Goal: Communication & Community: Answer question/provide support

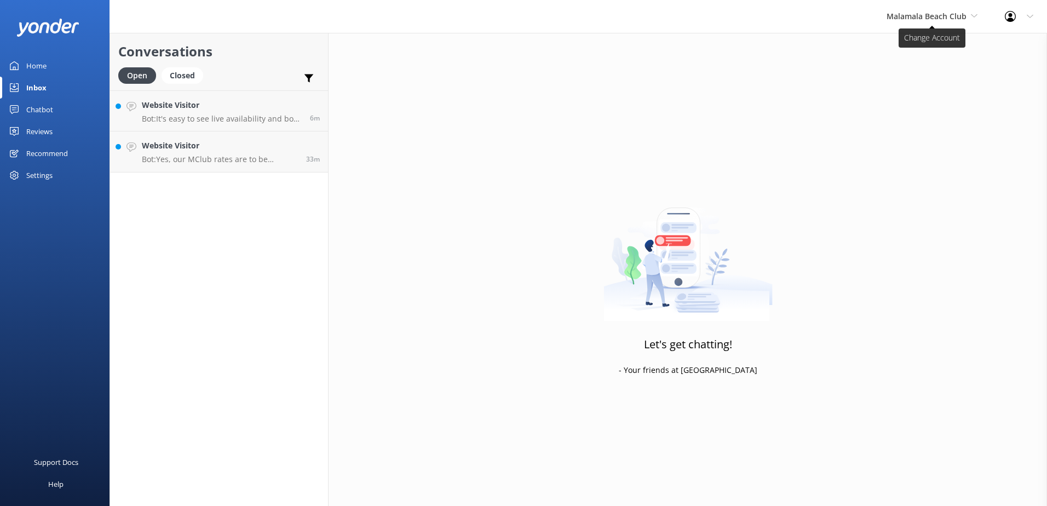
click at [941, 17] on span "Malamala Beach Club" at bounding box center [927, 16] width 80 height 10
click at [928, 40] on link "South Sea Sailing" at bounding box center [928, 46] width 110 height 26
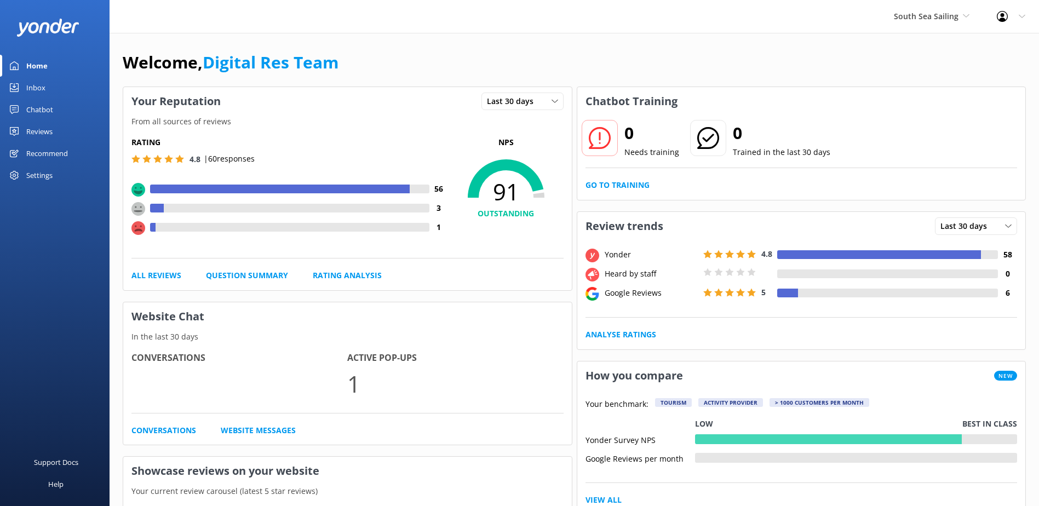
click at [38, 86] on div "Inbox" at bounding box center [35, 88] width 19 height 22
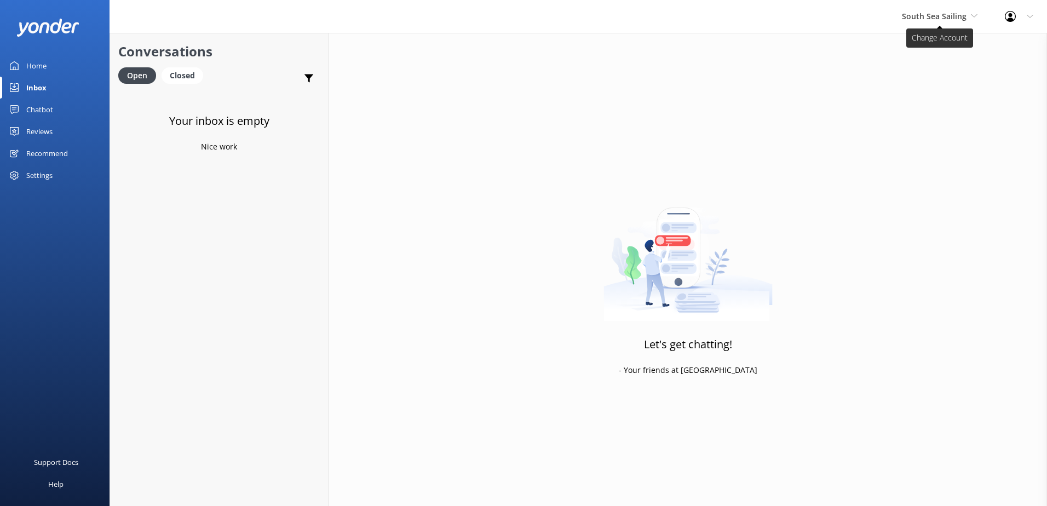
click at [955, 14] on span "South Sea Sailing" at bounding box center [934, 16] width 65 height 10
click at [931, 73] on link "South Sea Cruises" at bounding box center [943, 72] width 110 height 26
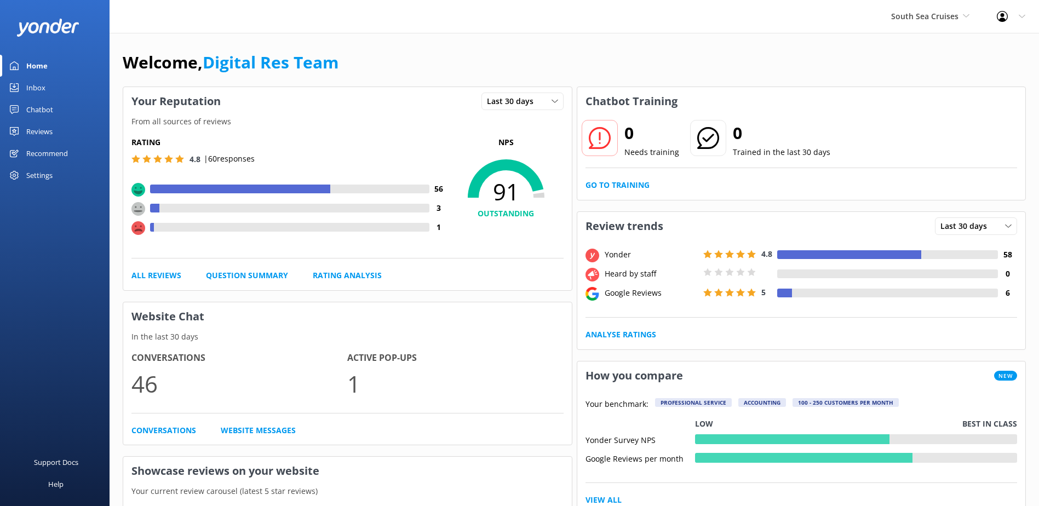
click at [54, 93] on link "Inbox" at bounding box center [55, 88] width 110 height 22
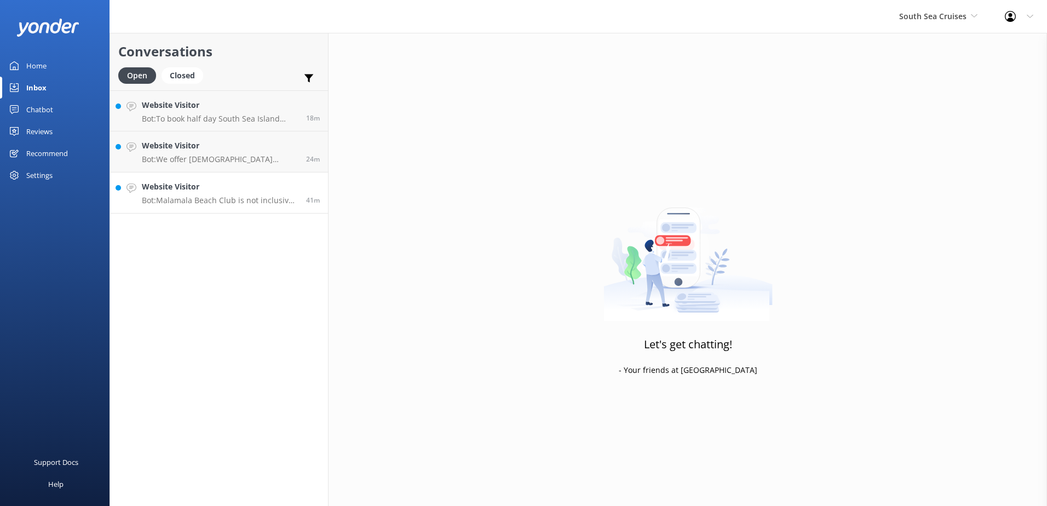
click at [241, 194] on div "Website Visitor Bot: [GEOGRAPHIC_DATA] is not inclusive of food and drinks. You…" at bounding box center [220, 193] width 156 height 24
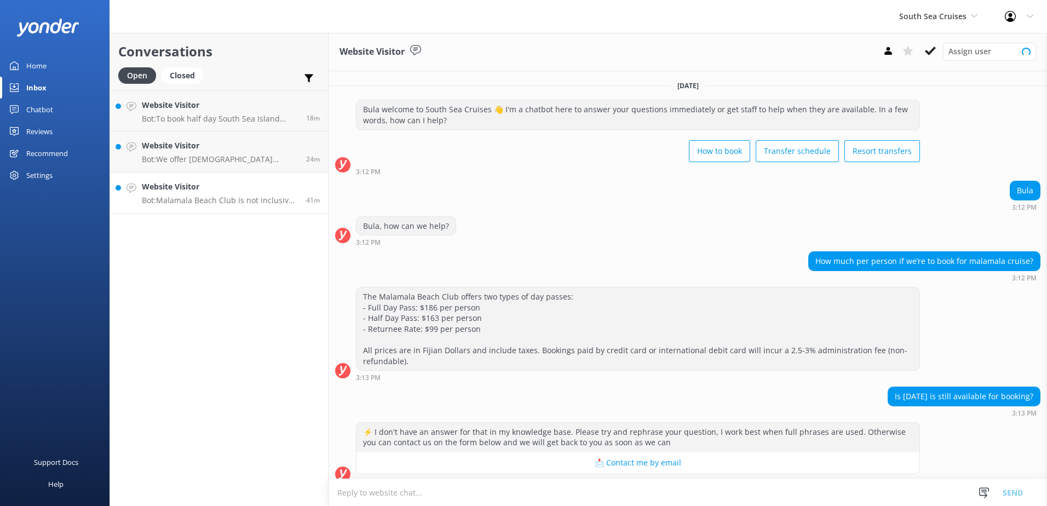
scroll to position [164, 0]
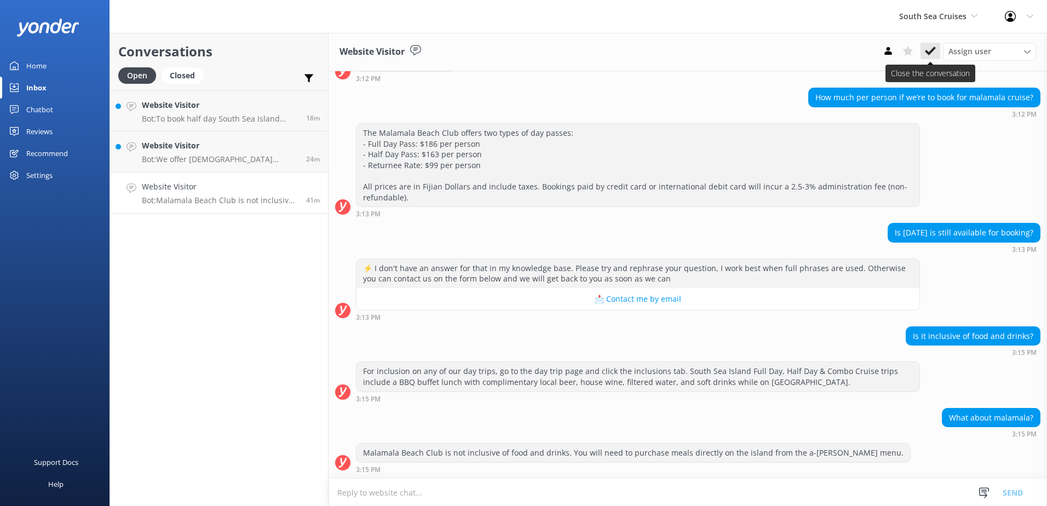
click at [927, 51] on use at bounding box center [930, 51] width 11 height 9
click at [256, 157] on p "Bot: We offer [DEMOGRAPHIC_DATA] residents a 20% discount on our day tours and …" at bounding box center [220, 159] width 156 height 10
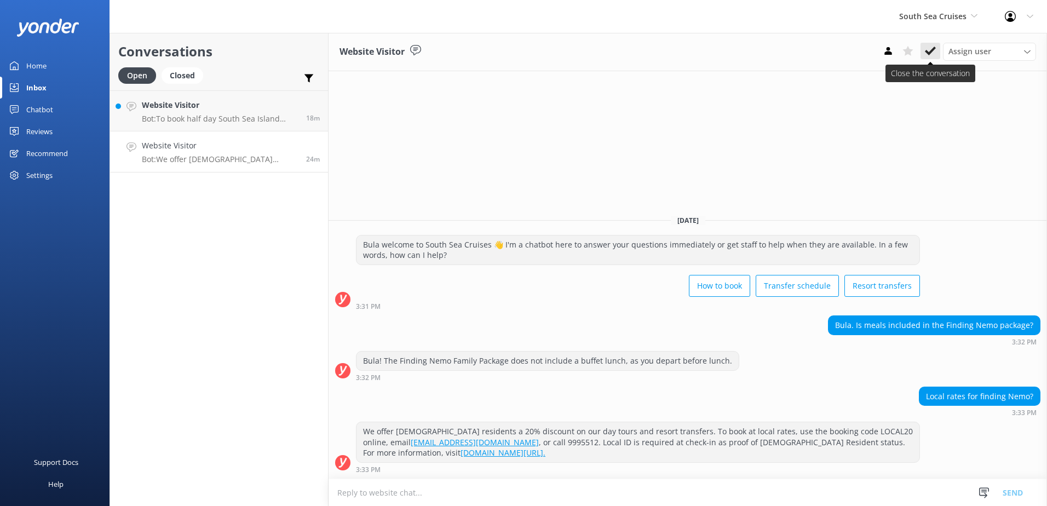
click at [931, 49] on icon at bounding box center [930, 50] width 11 height 11
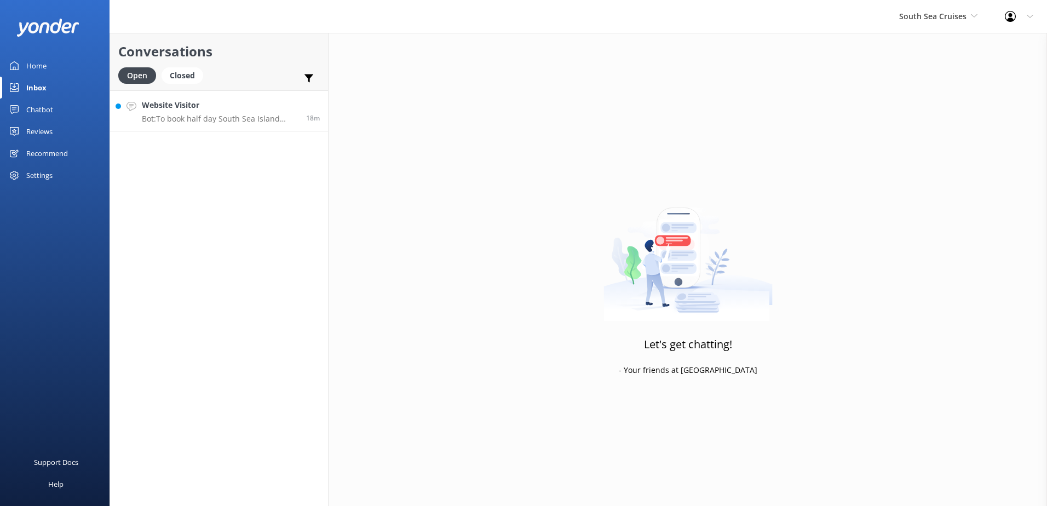
click at [192, 122] on p "Bot: To book half day South Sea Island cruises at local rates, please book onli…" at bounding box center [220, 119] width 156 height 10
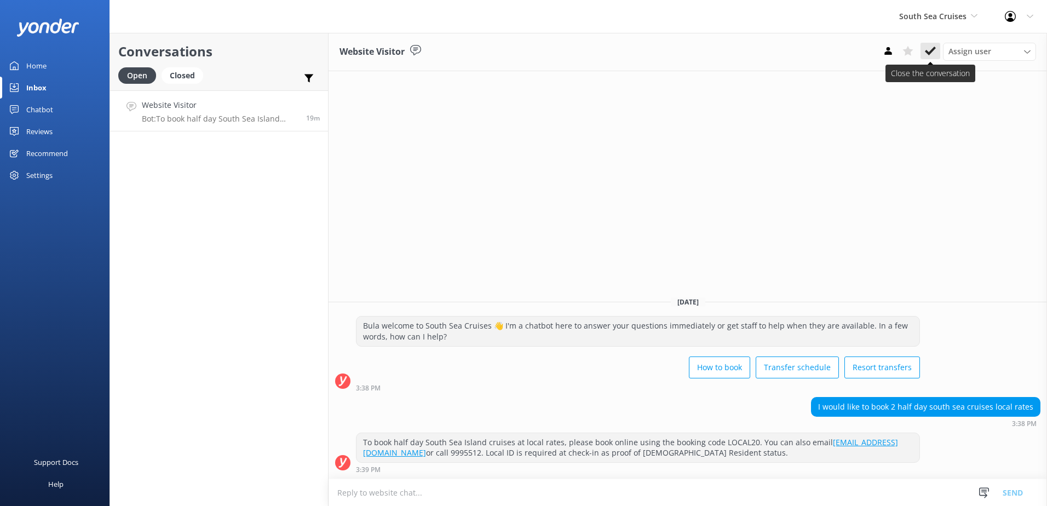
click at [934, 51] on icon at bounding box center [930, 50] width 11 height 11
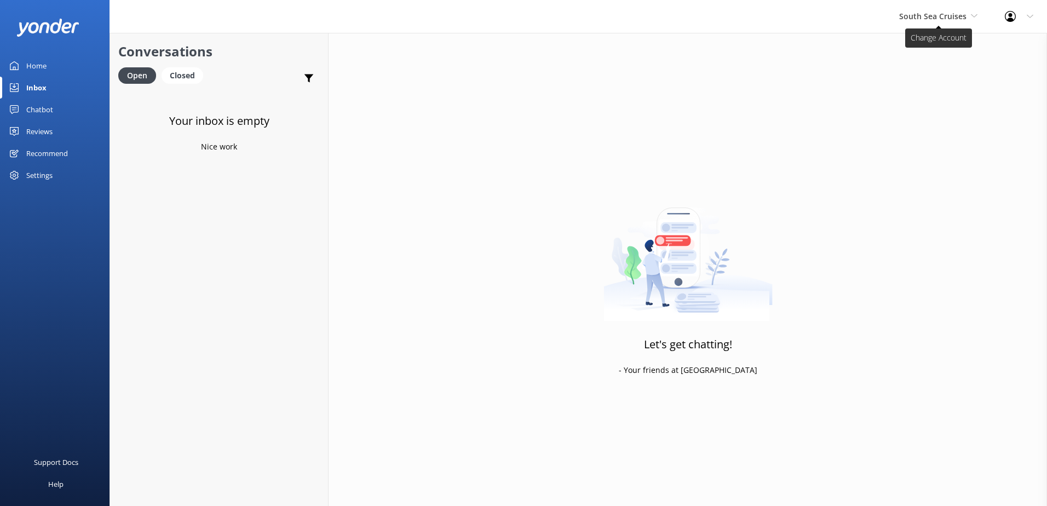
click at [949, 20] on span "South Sea Cruises" at bounding box center [932, 16] width 67 height 10
click at [917, 103] on link "Malamala Beach Club" at bounding box center [940, 98] width 110 height 26
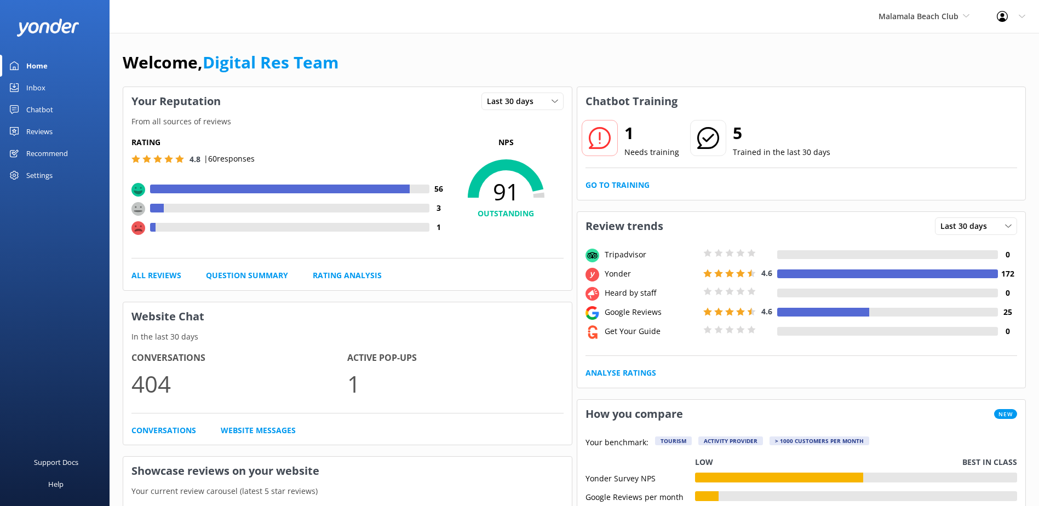
click at [59, 88] on link "Inbox" at bounding box center [55, 88] width 110 height 22
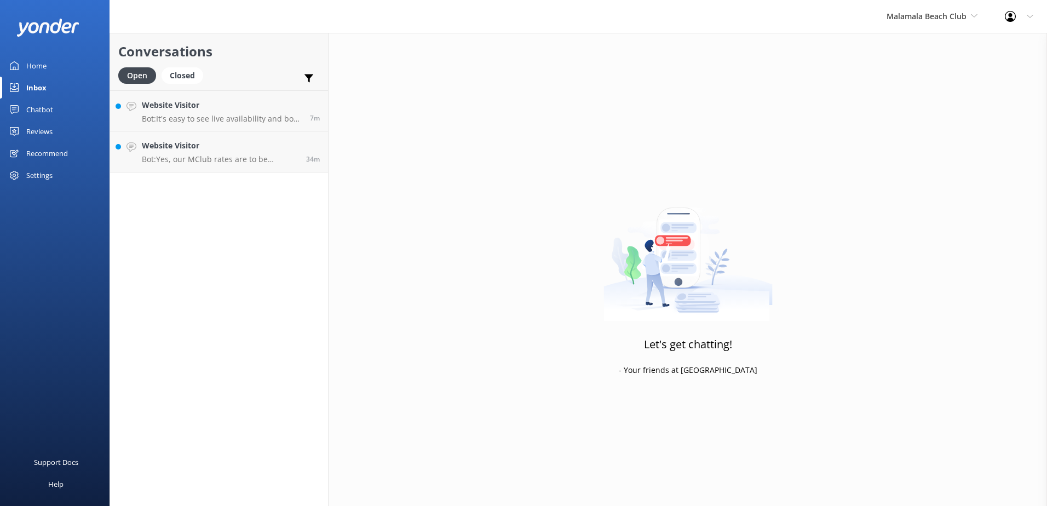
click at [57, 102] on link "Chatbot" at bounding box center [55, 110] width 110 height 22
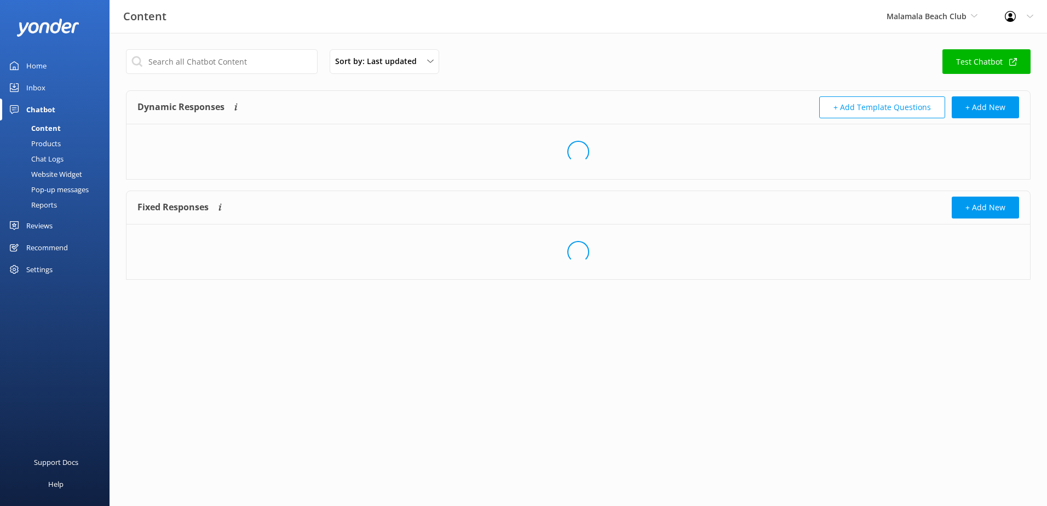
click at [57, 87] on link "Inbox" at bounding box center [55, 88] width 110 height 22
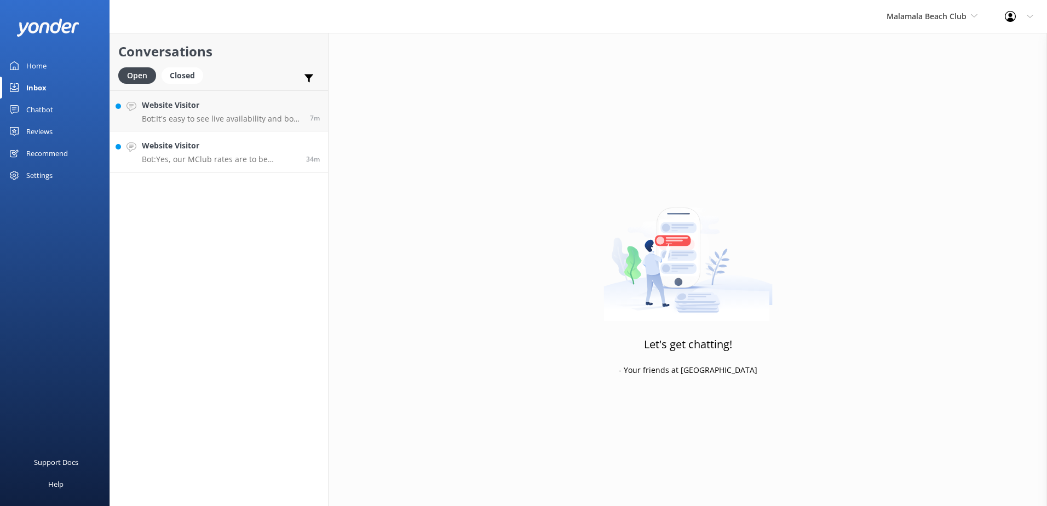
click at [201, 146] on h4 "Website Visitor" at bounding box center [220, 146] width 156 height 12
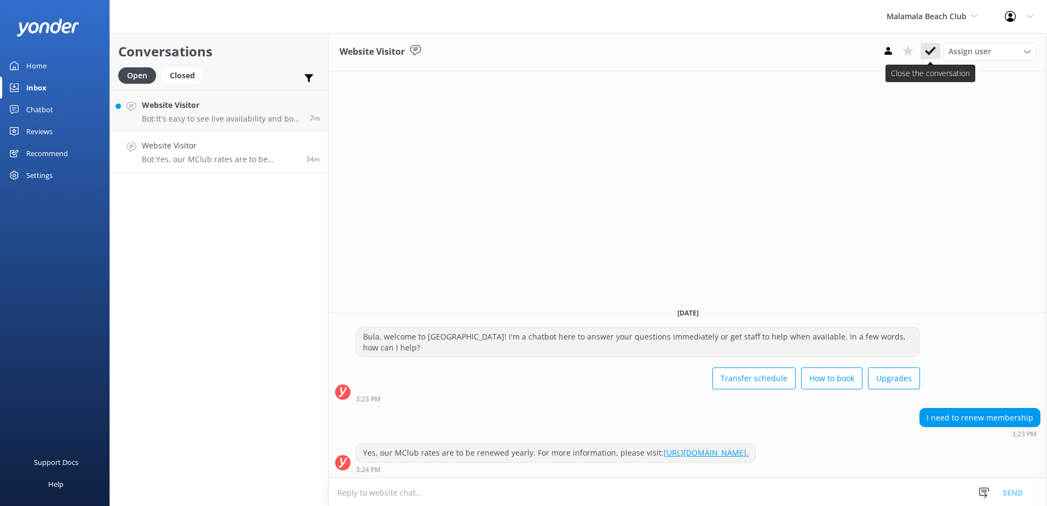
click at [931, 49] on icon at bounding box center [930, 50] width 11 height 11
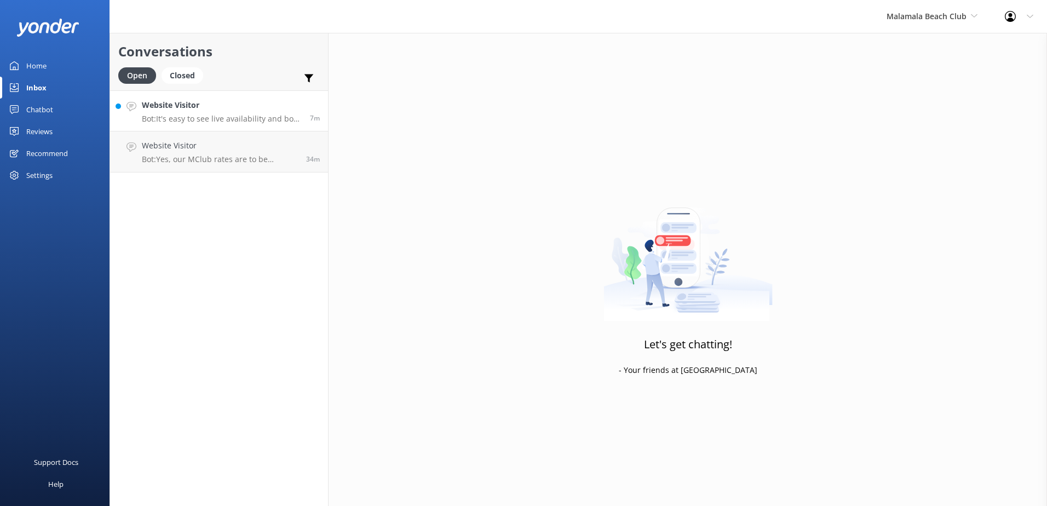
click at [233, 118] on p "Bot: It's easy to see live availability and book online at [URL][DOMAIN_NAME]. …" at bounding box center [222, 119] width 160 height 10
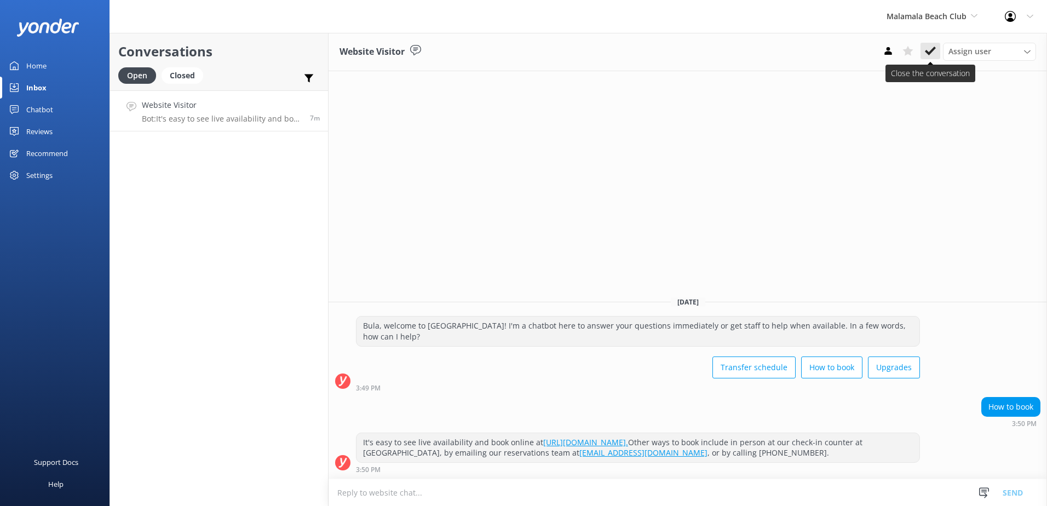
click at [931, 50] on use at bounding box center [930, 51] width 11 height 9
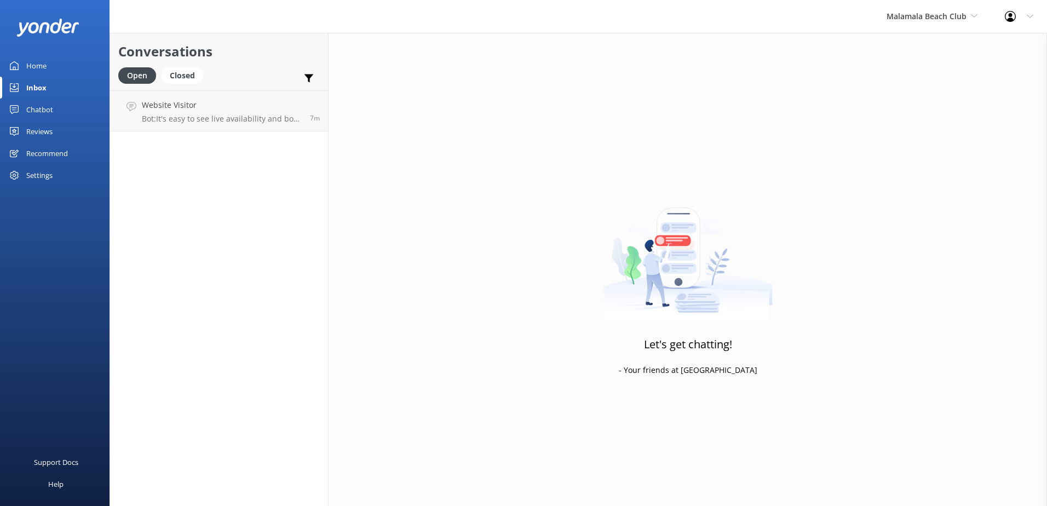
click at [953, 25] on div "Malamala Beach Club South Sea Sailing South Sea Cruises Malamala Beach Club Awe…" at bounding box center [932, 16] width 118 height 33
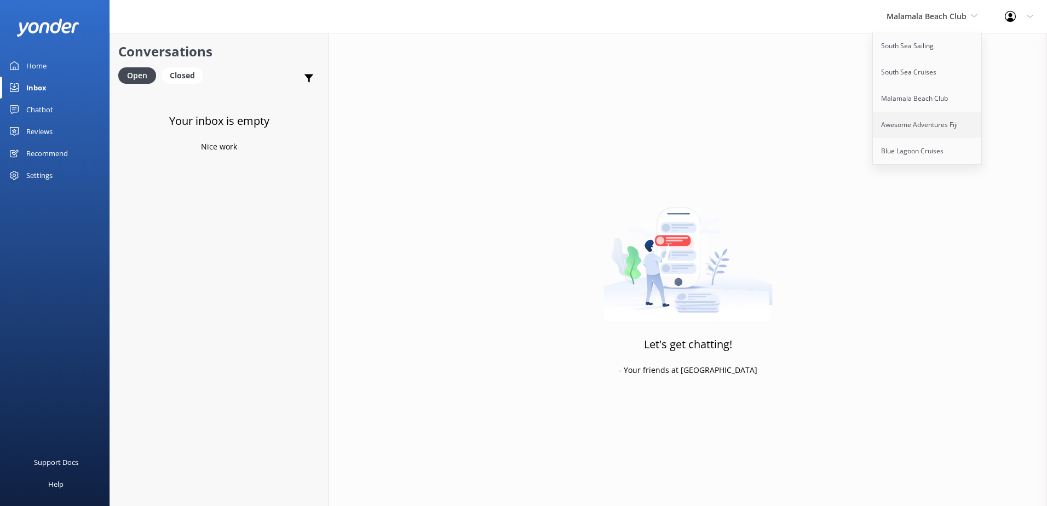
click at [947, 122] on link "Awesome Adventures Fiji" at bounding box center [928, 125] width 110 height 26
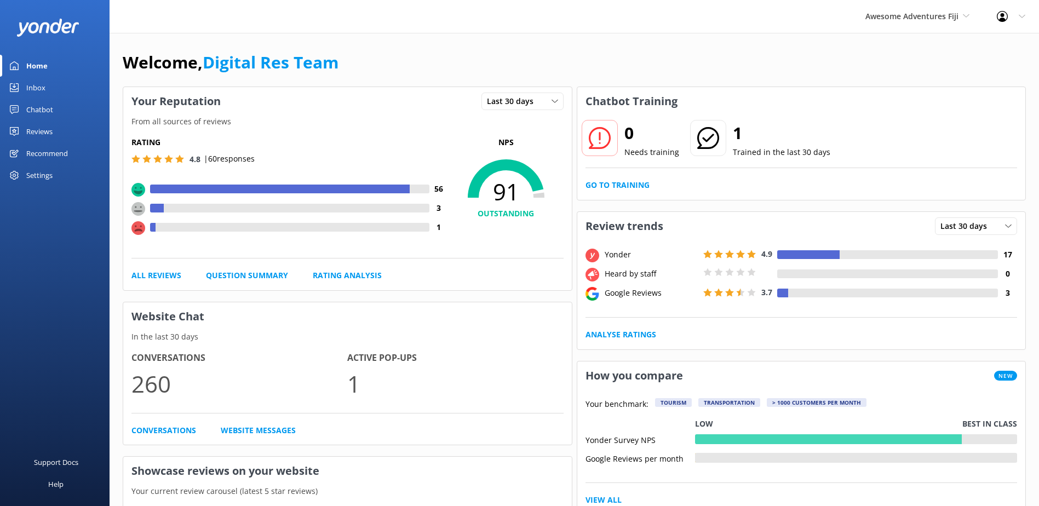
click at [58, 88] on link "Inbox" at bounding box center [55, 88] width 110 height 22
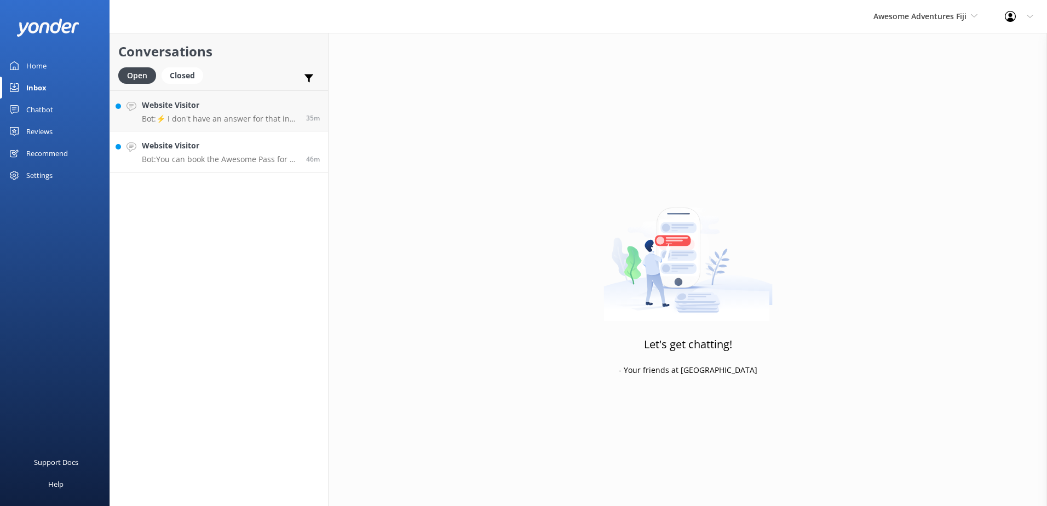
click at [251, 162] on p "Bot: You can book the Awesome Pass for 5-15 days. To make a booking, please use…" at bounding box center [220, 159] width 156 height 10
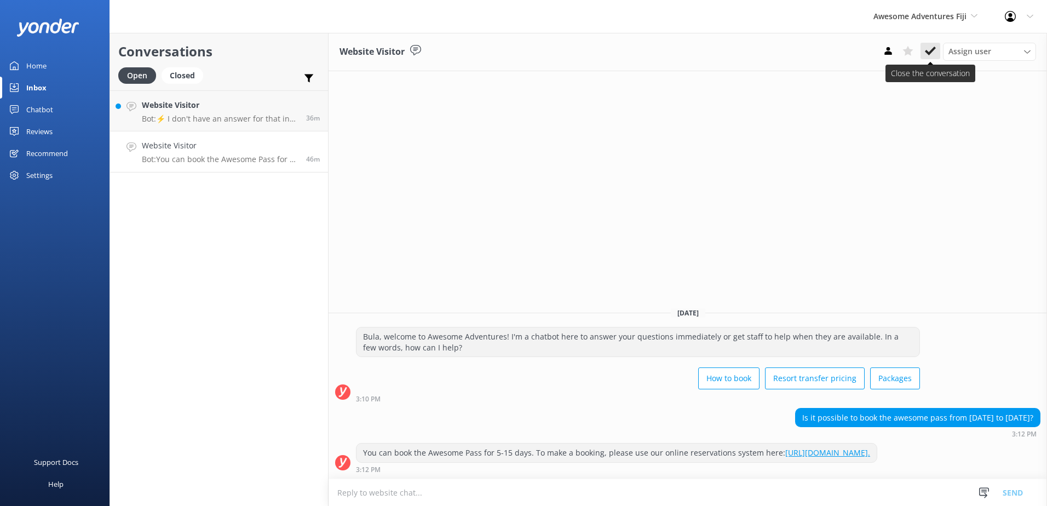
click at [933, 49] on use at bounding box center [930, 51] width 11 height 9
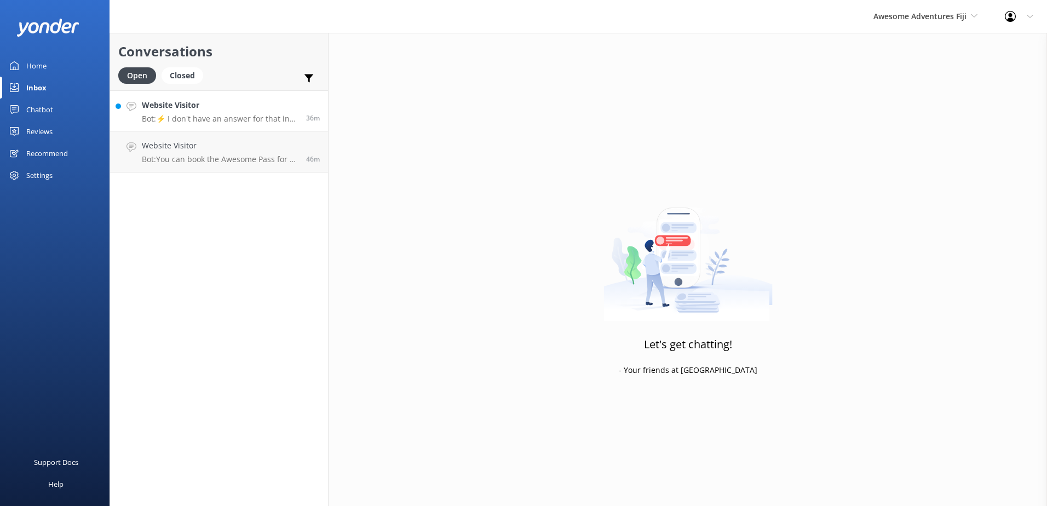
click at [240, 110] on h4 "Website Visitor" at bounding box center [220, 105] width 156 height 12
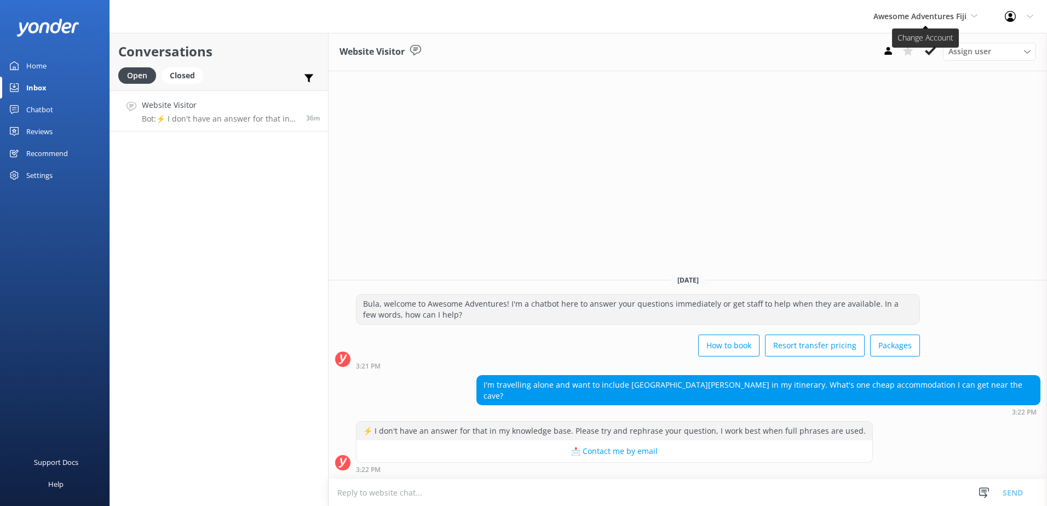
click at [931, 15] on span "Awesome Adventures Fiji" at bounding box center [919, 16] width 93 height 10
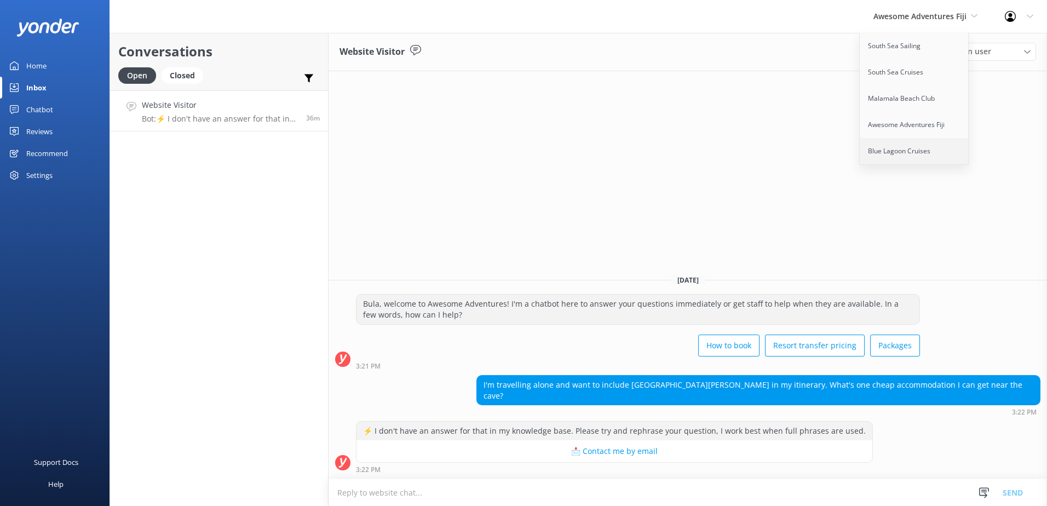
click at [894, 141] on link "Blue Lagoon Cruises" at bounding box center [915, 151] width 110 height 26
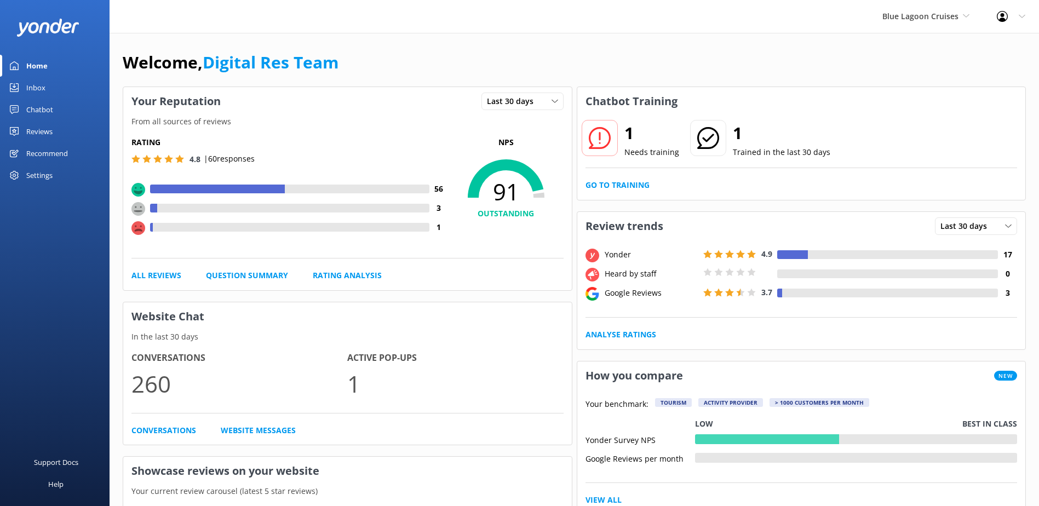
click at [930, 24] on div "Blue Lagoon Cruises South Sea Sailing South Sea Cruises Malamala Beach Club Awe…" at bounding box center [926, 16] width 114 height 33
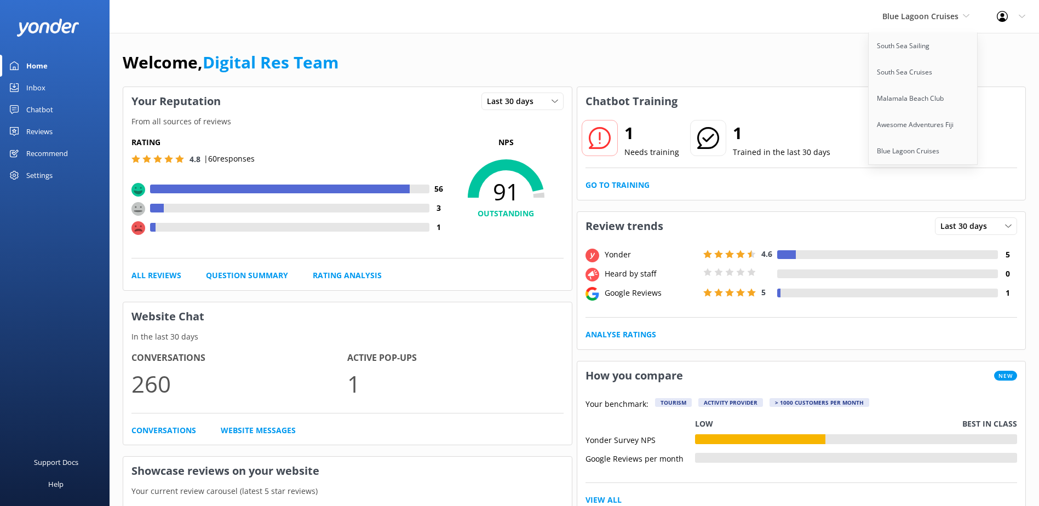
click at [30, 81] on div "Inbox" at bounding box center [35, 88] width 19 height 22
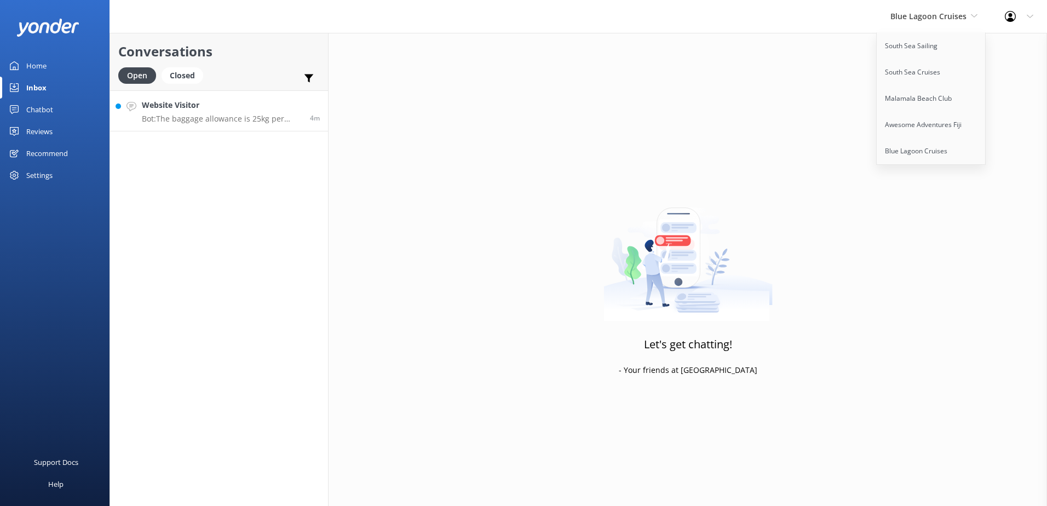
click at [209, 107] on h4 "Website Visitor" at bounding box center [222, 105] width 160 height 12
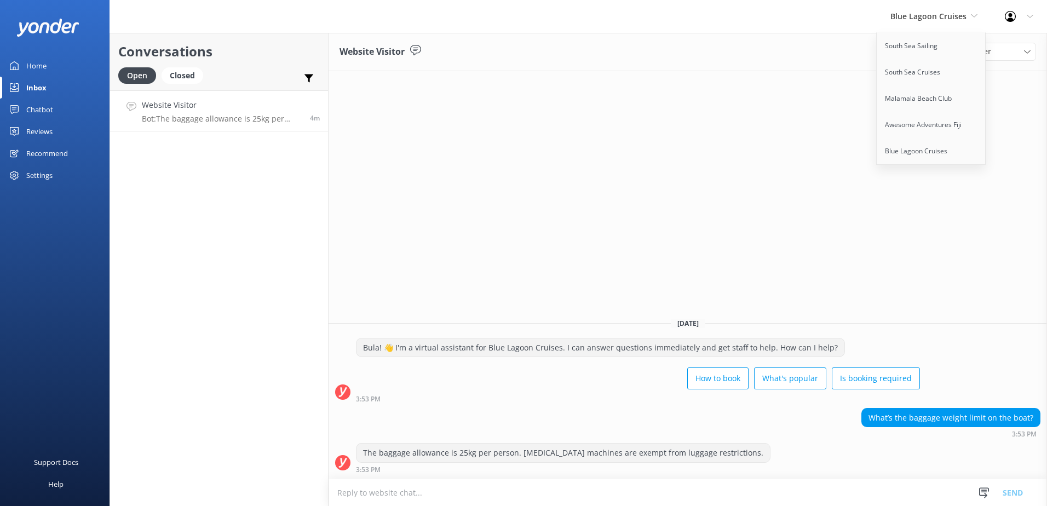
click at [715, 130] on div "Website Visitor Assign user [PERSON_NAME] [PERSON_NAME] Asena Naweilulu [PERSON…" at bounding box center [688, 269] width 718 height 473
drag, startPoint x: 973, startPoint y: 18, endPoint x: 974, endPoint y: 28, distance: 9.9
click at [973, 18] on icon at bounding box center [974, 16] width 7 height 7
click at [927, 49] on icon at bounding box center [930, 50] width 11 height 11
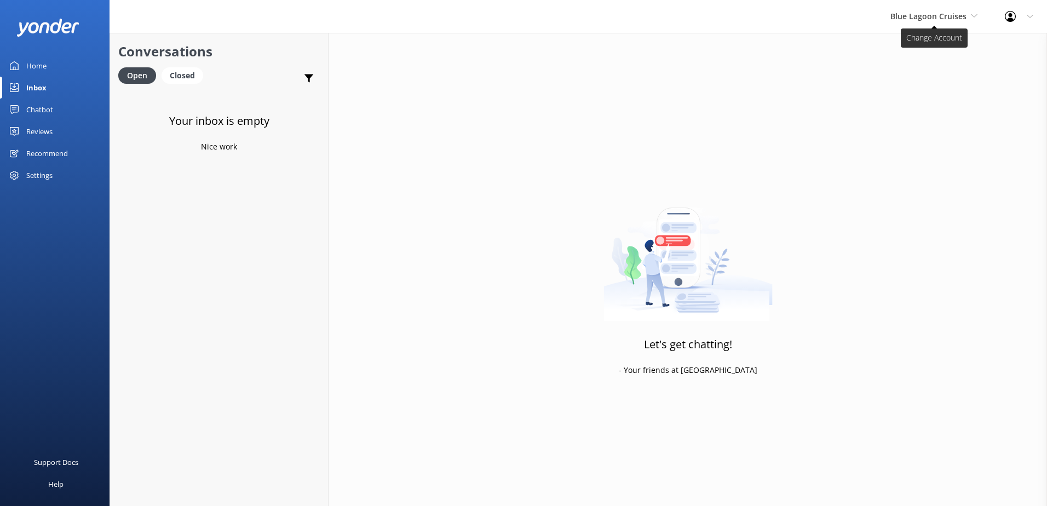
click at [943, 19] on span "Blue Lagoon Cruises" at bounding box center [928, 16] width 76 height 10
click at [924, 122] on link "Awesome Adventures Fiji" at bounding box center [932, 125] width 110 height 26
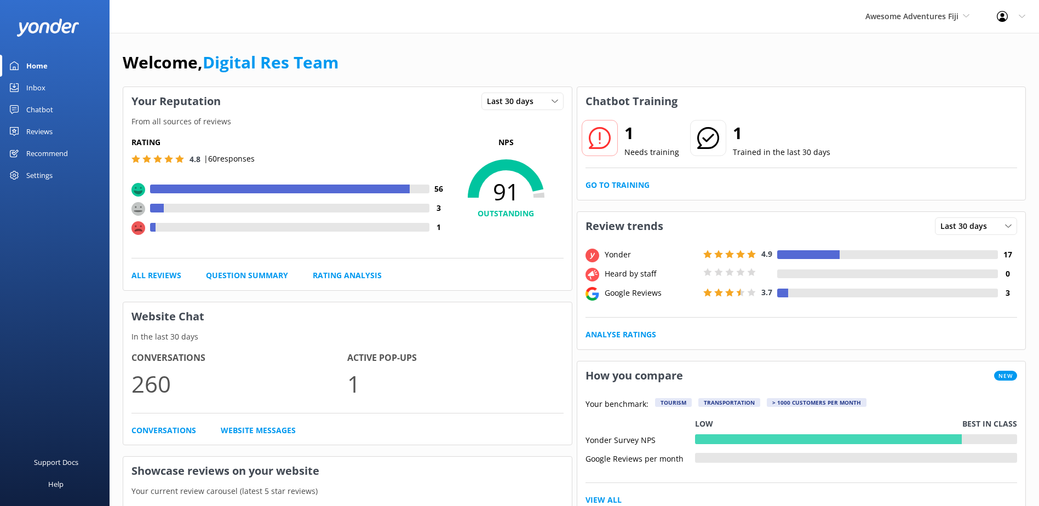
click at [66, 104] on link "Chatbot" at bounding box center [55, 110] width 110 height 22
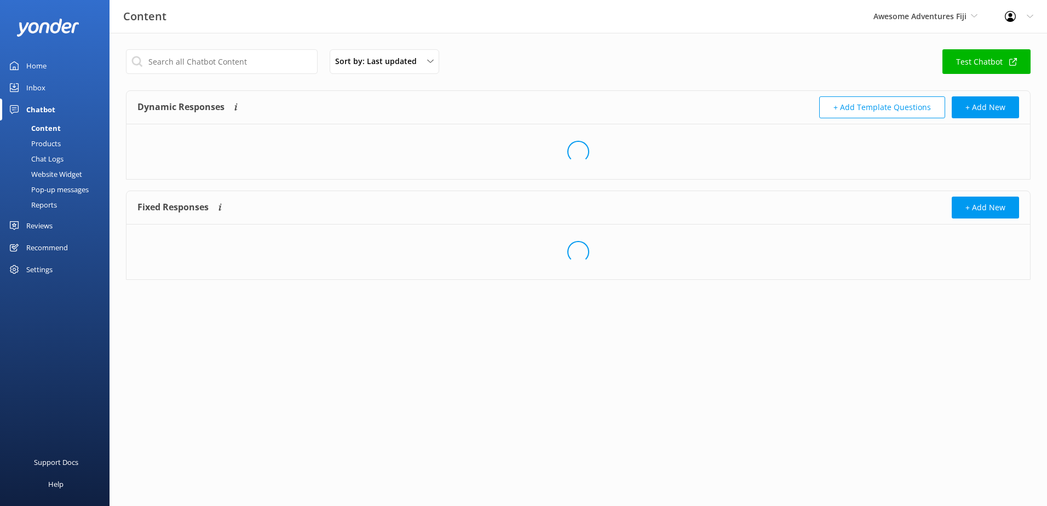
click at [72, 85] on link "Inbox" at bounding box center [55, 88] width 110 height 22
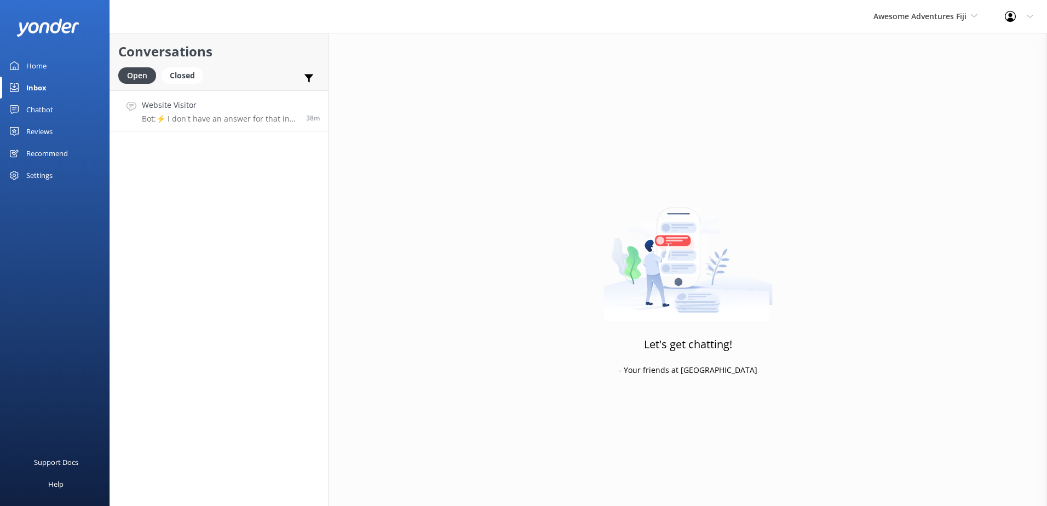
click at [263, 114] on p "Bot: ⚡ I don't have an answer for that in my knowledge base. Please try and rep…" at bounding box center [220, 119] width 156 height 10
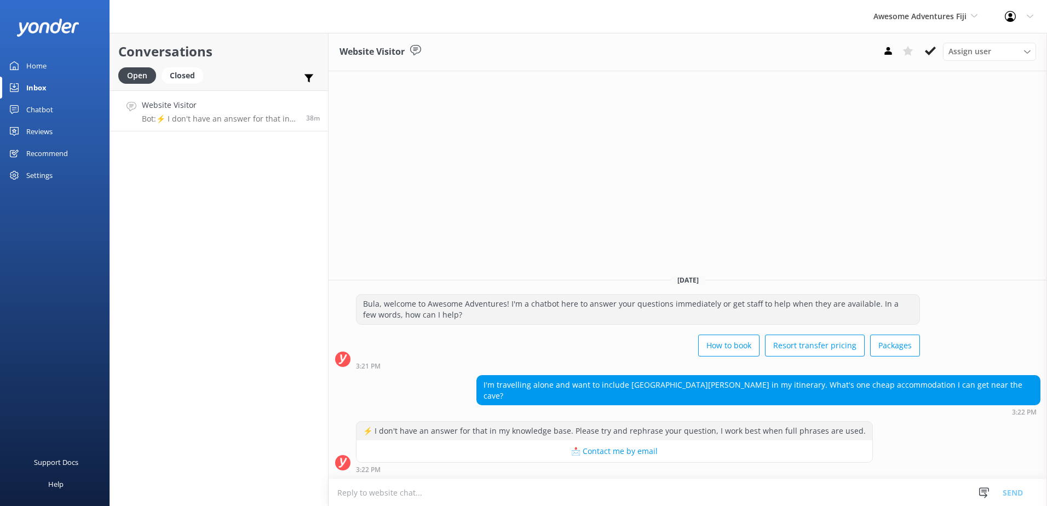
click at [646, 488] on textarea at bounding box center [688, 492] width 718 height 27
type textarea "T"
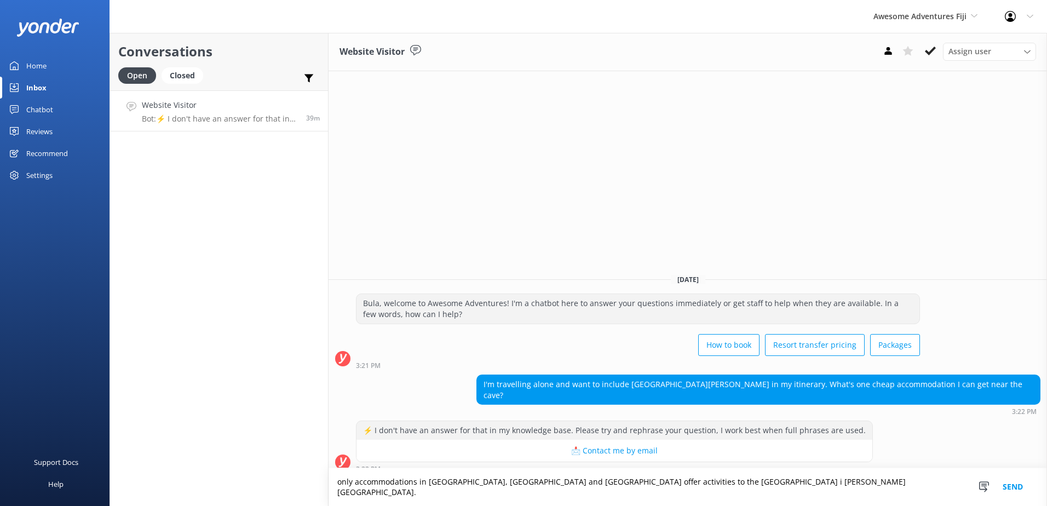
drag, startPoint x: 834, startPoint y: 492, endPoint x: 0, endPoint y: 505, distance: 834.1
click at [0, 505] on html "Awesome Adventures Fiji South Sea Sailing South Sea Cruises Malamala Beach Club…" at bounding box center [523, 253] width 1047 height 506
type textarea "only accommodations in [GEOGRAPHIC_DATA], [GEOGRAPHIC_DATA] and [GEOGRAPHIC_DAT…"
click at [0, 505] on html "Awesome Adventures Fiji South Sea Sailing South Sea Cruises Malamala Beach Club…" at bounding box center [523, 253] width 1047 height 506
drag, startPoint x: 896, startPoint y: 502, endPoint x: 174, endPoint y: 480, distance: 722.1
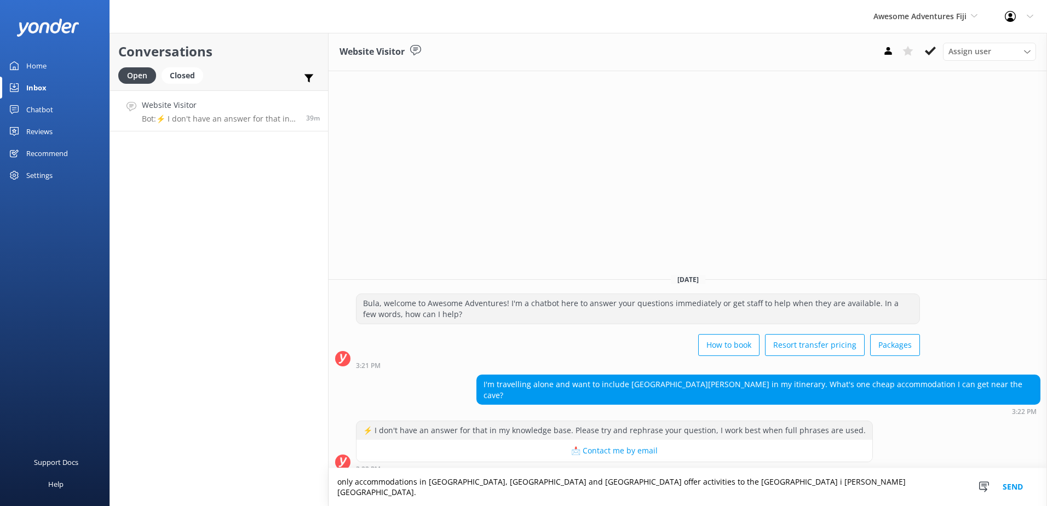
click at [174, 480] on div "Conversations Open Closed Important Assigned to me Unassigned Website Visitor B…" at bounding box center [579, 269] width 938 height 473
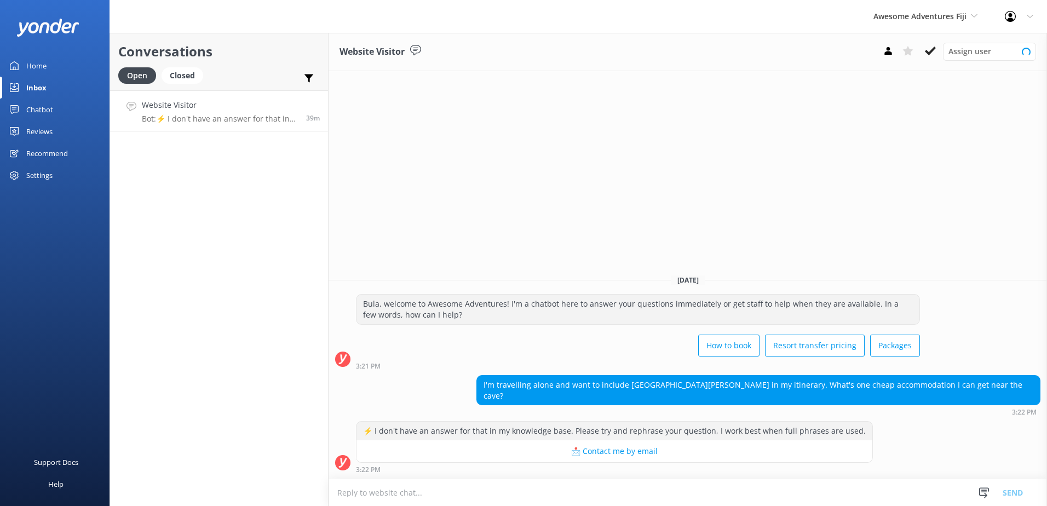
click at [566, 487] on textarea at bounding box center [688, 492] width 718 height 27
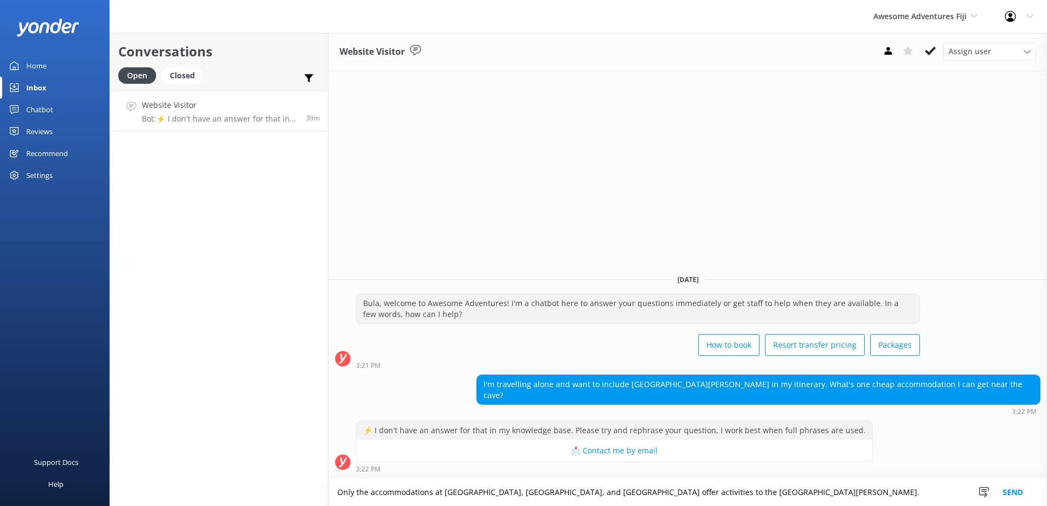
type textarea "Only the accommodations at Oarsman’s Bay Lodge, Nanuya Island Resort, and Blue …"
click at [1006, 493] on button "Send" at bounding box center [1012, 492] width 41 height 27
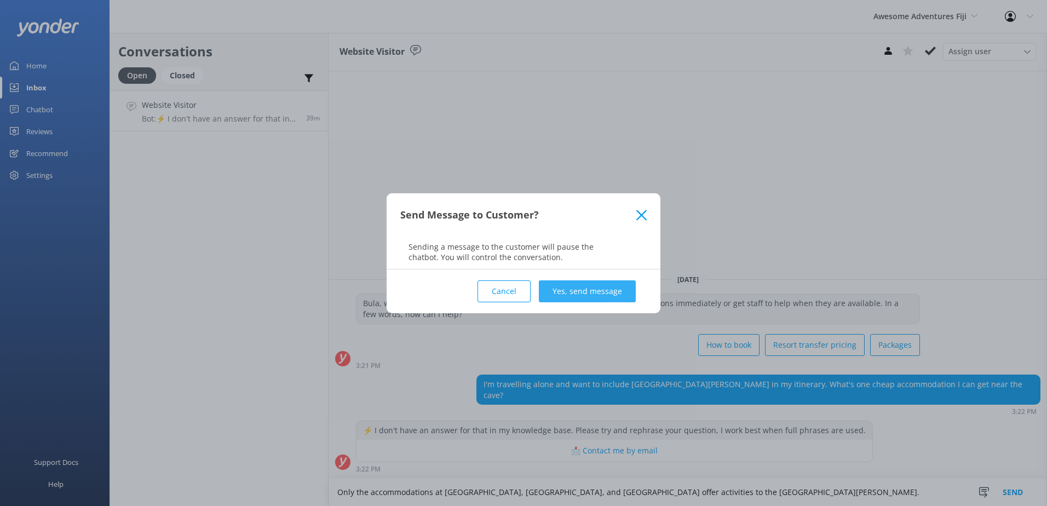
click at [611, 285] on button "Yes, send message" at bounding box center [587, 291] width 97 height 22
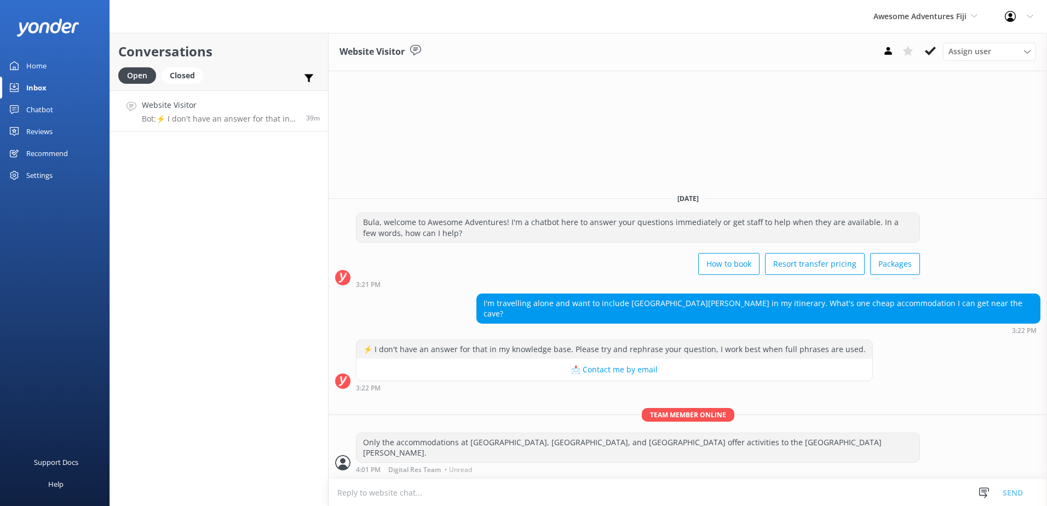
click at [545, 484] on textarea at bounding box center [688, 492] width 718 height 27
type textarea "t"
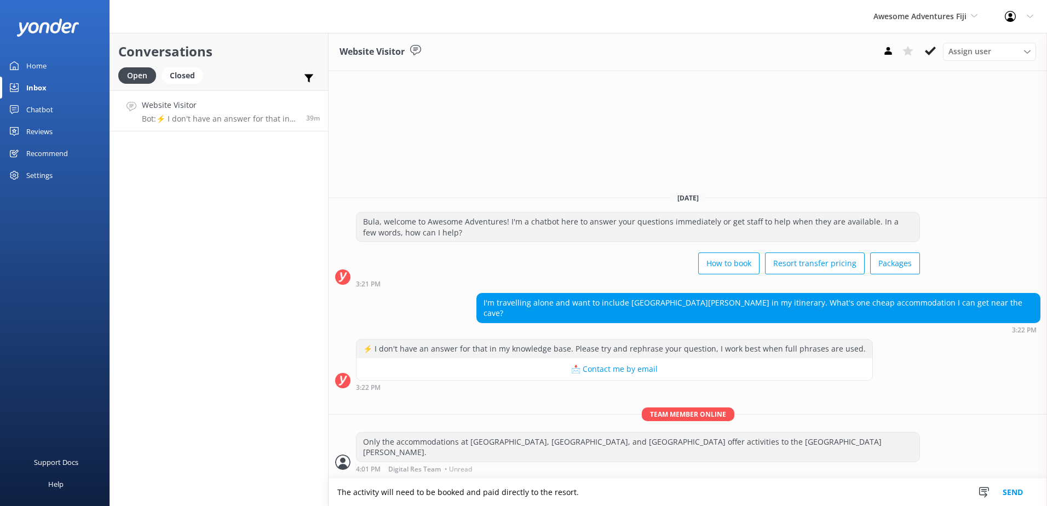
type textarea "The activity will need to be booked and paid directly to the resort."
click at [1020, 491] on button "Send" at bounding box center [1012, 492] width 41 height 27
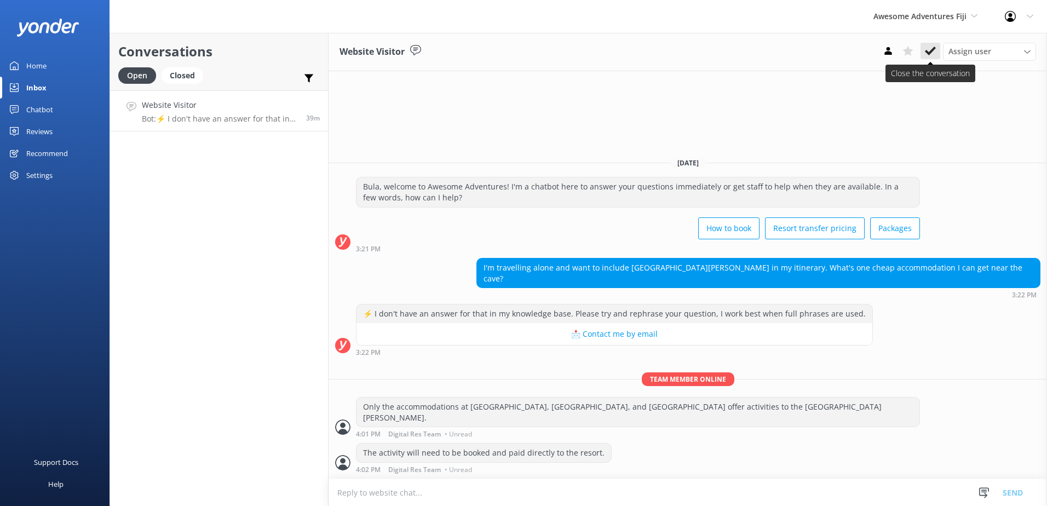
click at [929, 54] on use at bounding box center [930, 51] width 11 height 9
